Goal: Task Accomplishment & Management: Complete application form

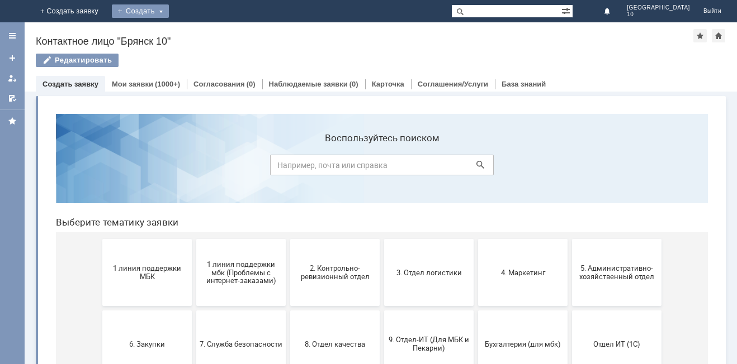
click at [169, 6] on div "Создать" at bounding box center [140, 10] width 57 height 13
click at [199, 28] on link "Заявка" at bounding box center [156, 33] width 85 height 13
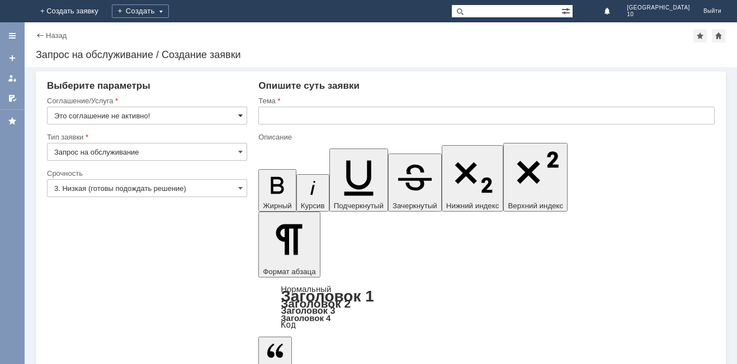
click at [238, 113] on span at bounding box center [240, 115] width 4 height 9
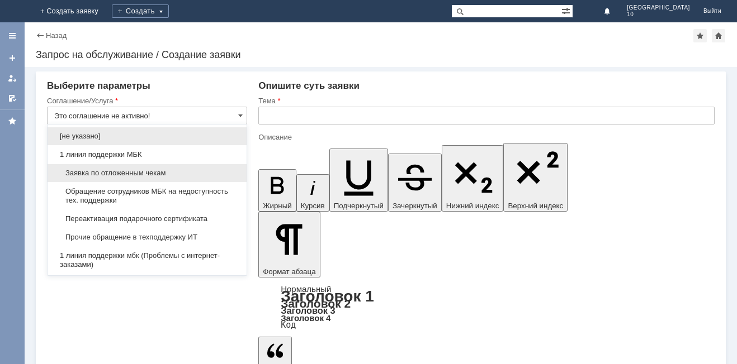
click at [139, 170] on span "Заявка по отложенным чекам" at bounding box center [147, 173] width 186 height 9
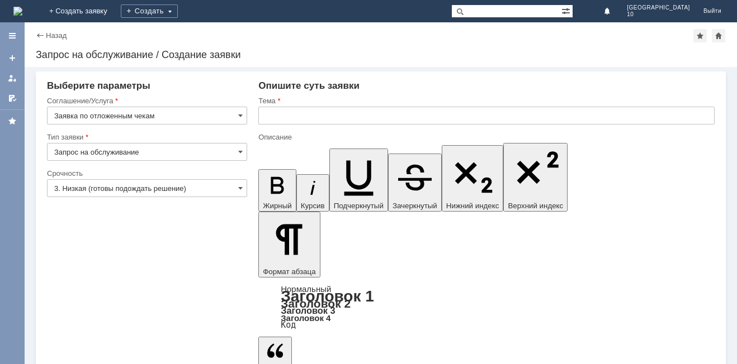
type input "Заявка по отложенным чекам"
click at [239, 188] on span at bounding box center [240, 188] width 4 height 9
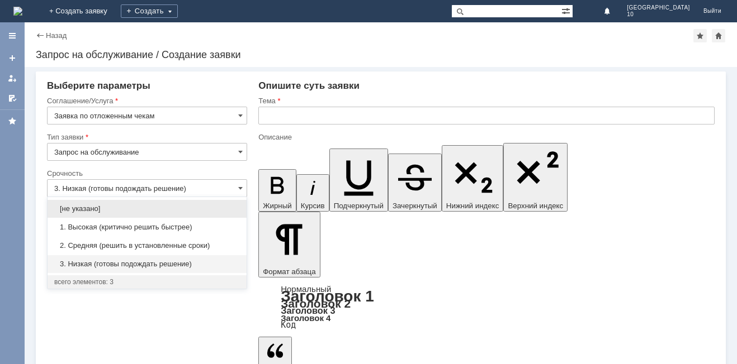
click at [117, 243] on span "2. Средняя (решить в установленные сроки)" at bounding box center [147, 245] width 186 height 9
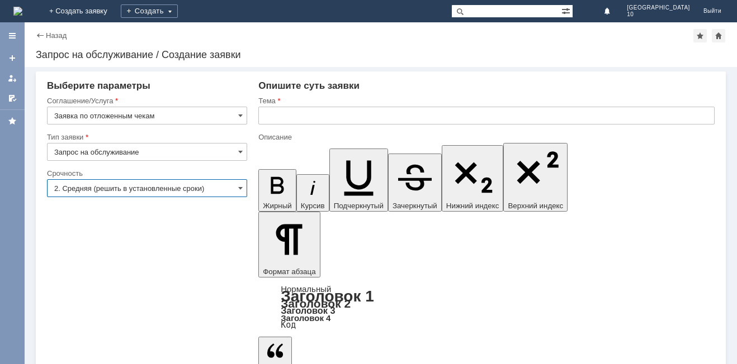
type input "2. Средняя (решить в установленные сроки)"
click at [291, 113] on input "text" at bounding box center [486, 116] width 456 height 18
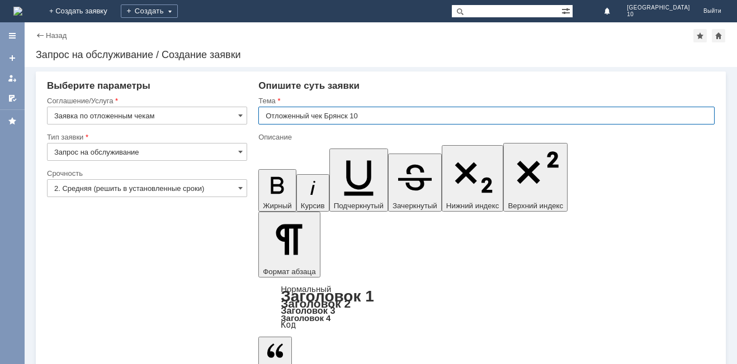
type input "Отложенный чек Брянск 10"
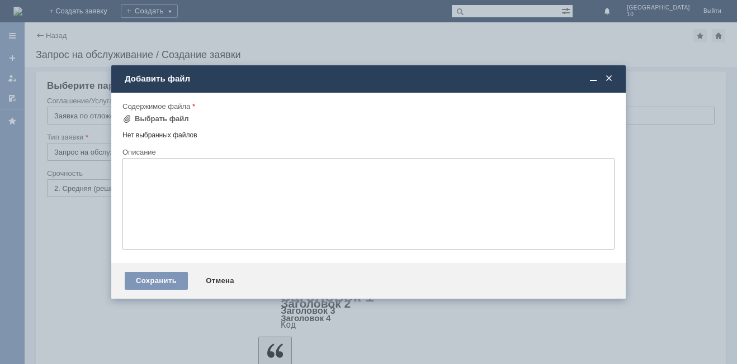
click at [157, 111] on div "Содержимое файла" at bounding box center [368, 107] width 492 height 11
click at [156, 120] on div "Выбрать файл" at bounding box center [162, 119] width 54 height 9
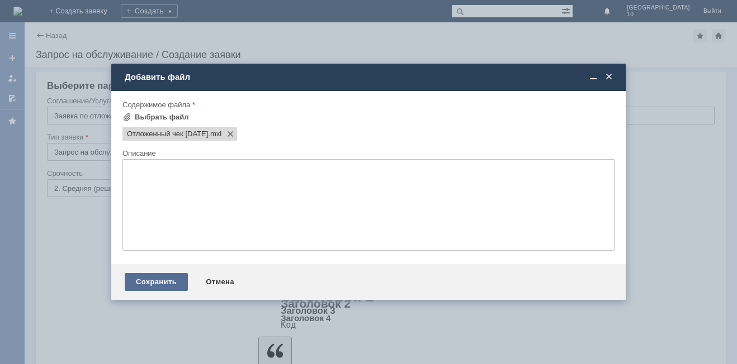
click at [163, 276] on div "Сохранить" at bounding box center [156, 282] width 63 height 18
